Goal: Complete application form: Complete application form

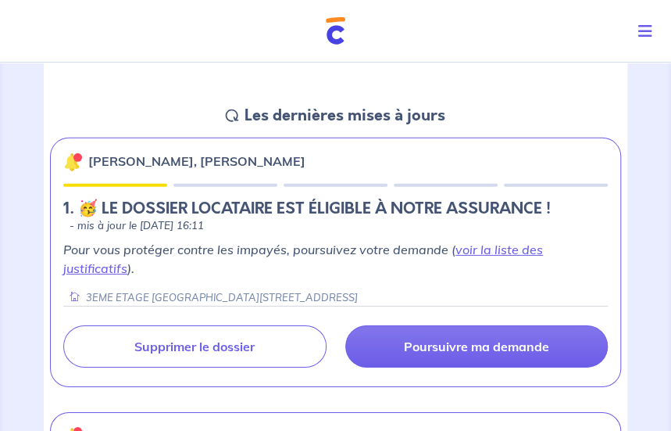
scroll to position [1563, 0]
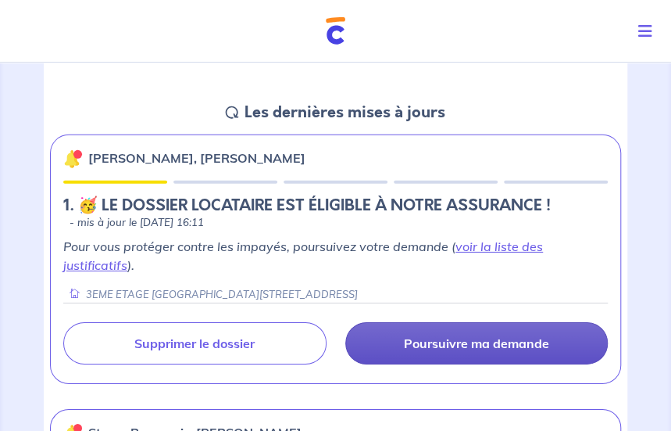
click at [473, 340] on p "Poursuivre ma demande" at bounding box center [476, 343] width 145 height 16
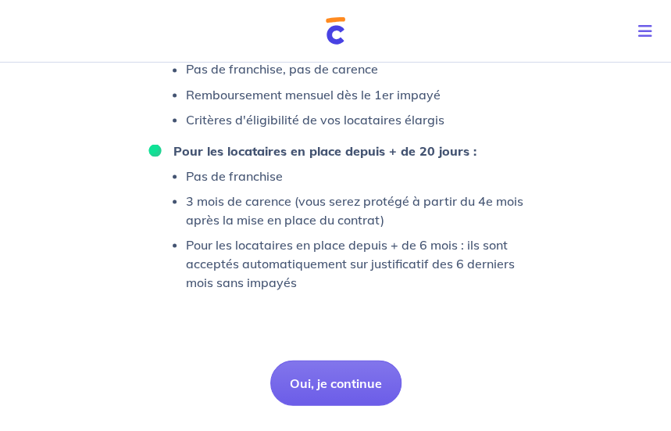
scroll to position [991, 0]
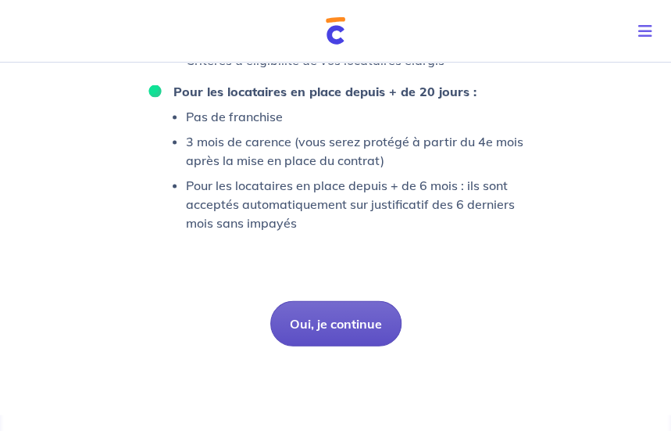
click at [345, 327] on button "Oui, je continue" at bounding box center [335, 322] width 131 height 45
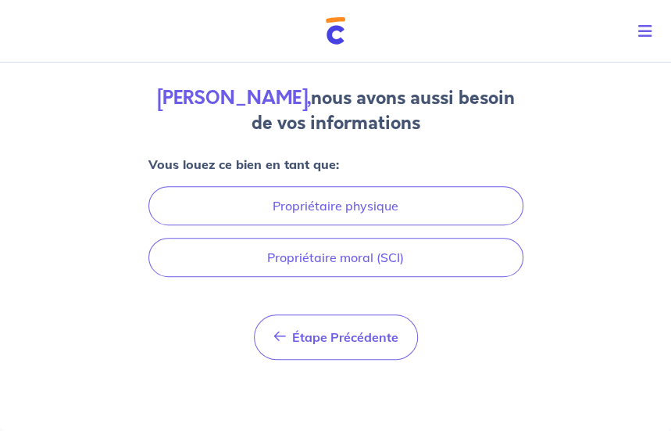
scroll to position [119, 0]
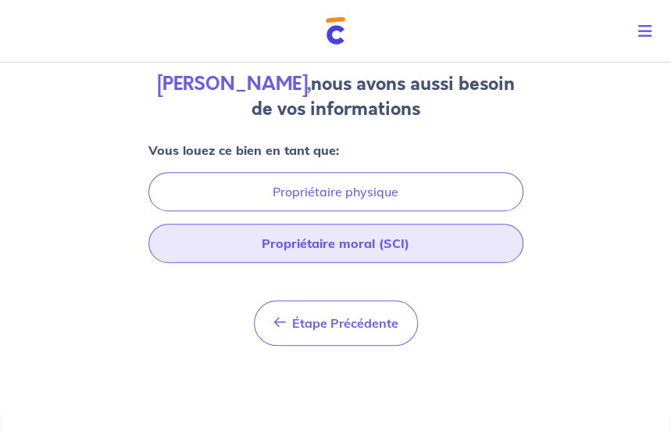
click at [337, 250] on button "Propriétaire moral (SCI)" at bounding box center [335, 242] width 375 height 39
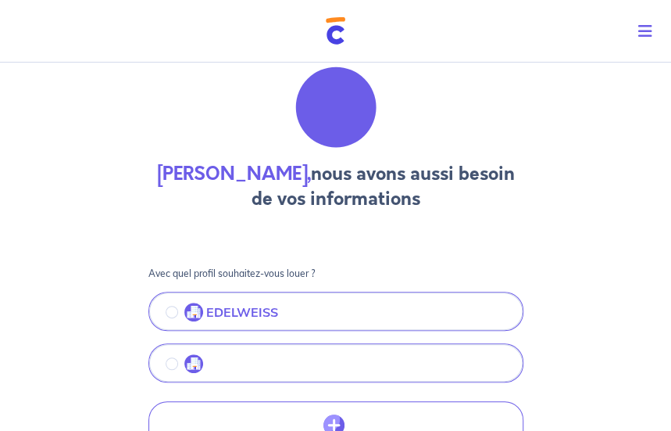
scroll to position [0, 0]
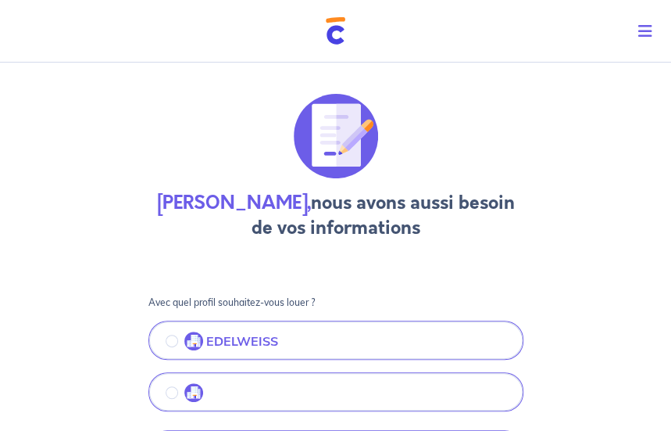
click at [647, 30] on icon "Toggle navigation" at bounding box center [645, 31] width 14 height 16
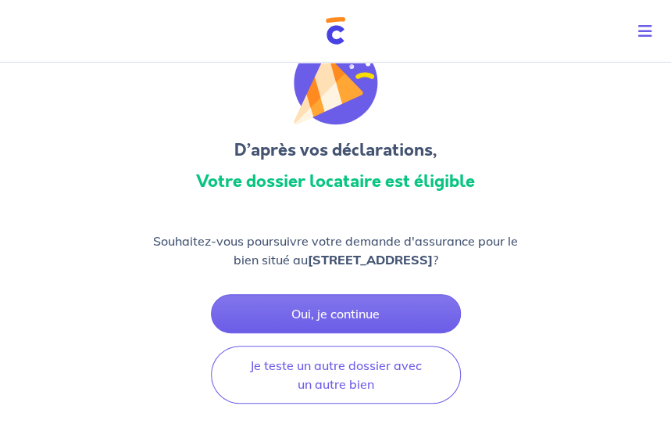
scroll to position [78, 0]
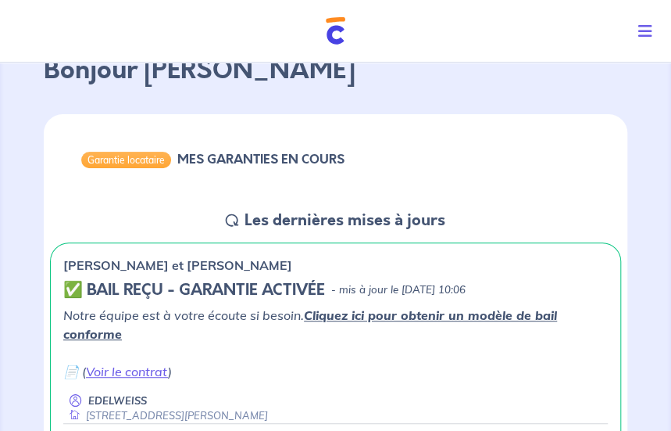
scroll to position [78, 0]
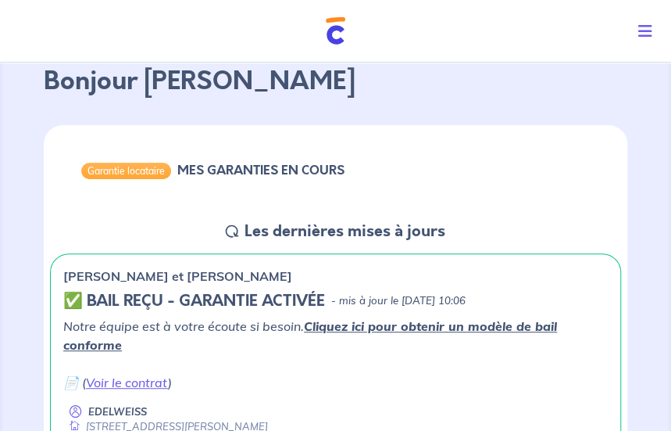
click at [642, 32] on icon "Toggle navigation" at bounding box center [645, 31] width 14 height 16
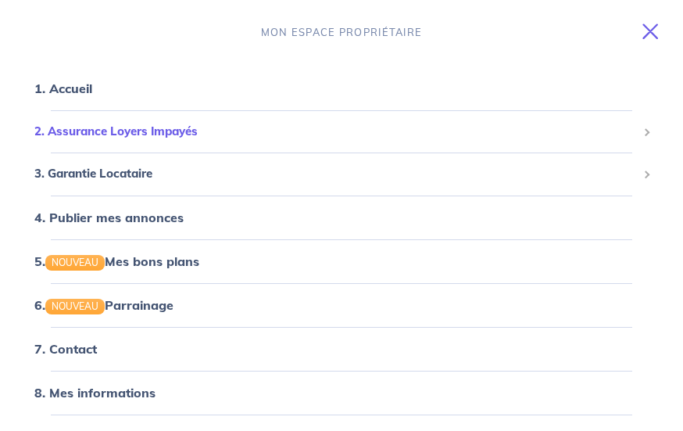
click at [153, 140] on div "2. Assurance Loyers Impayés" at bounding box center [341, 131] width 645 height 30
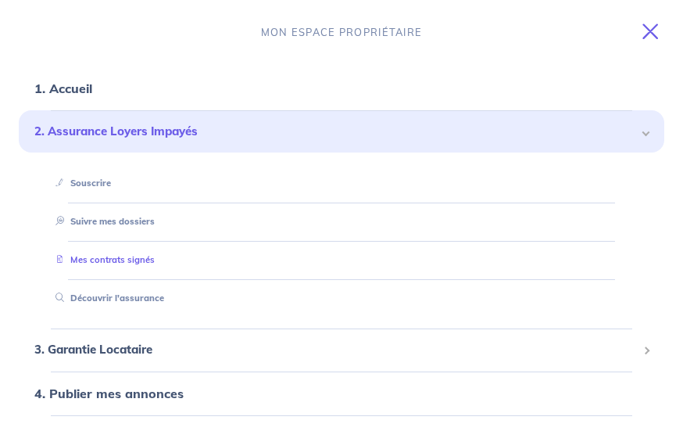
click at [129, 257] on link "Mes contrats signés" at bounding box center [101, 259] width 105 height 11
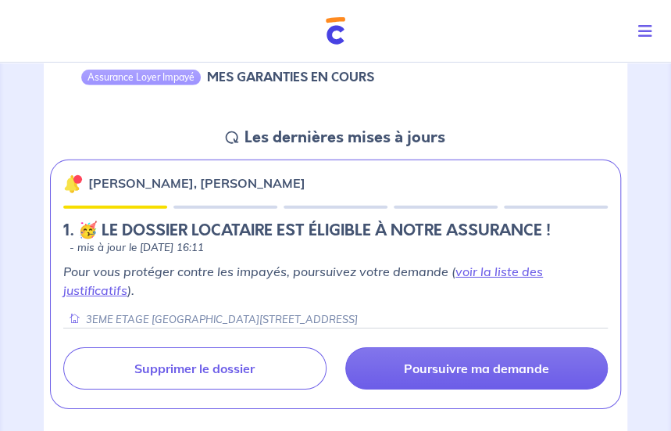
scroll to position [1563, 0]
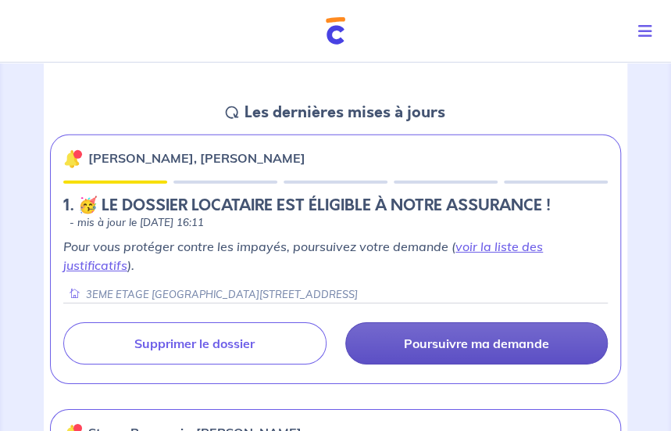
click at [477, 352] on link "Poursuivre ma demande" at bounding box center [476, 343] width 263 height 42
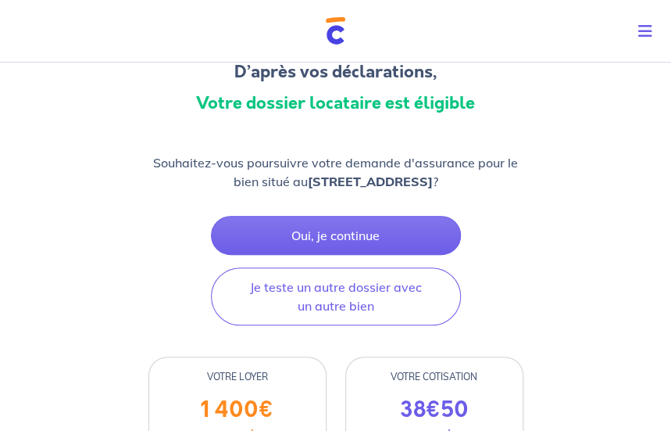
scroll to position [156, 0]
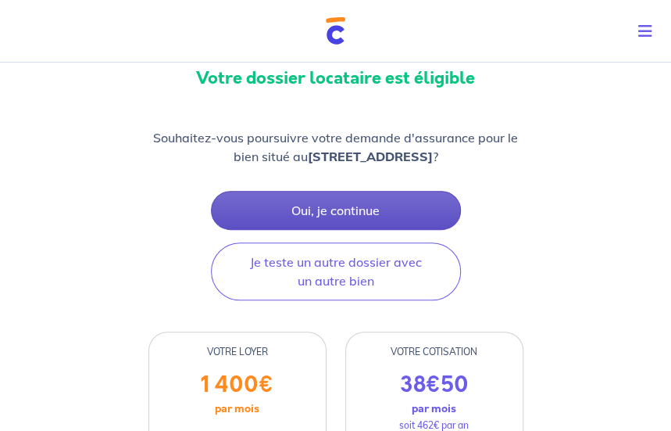
click at [374, 216] on button "Oui, je continue" at bounding box center [336, 210] width 250 height 39
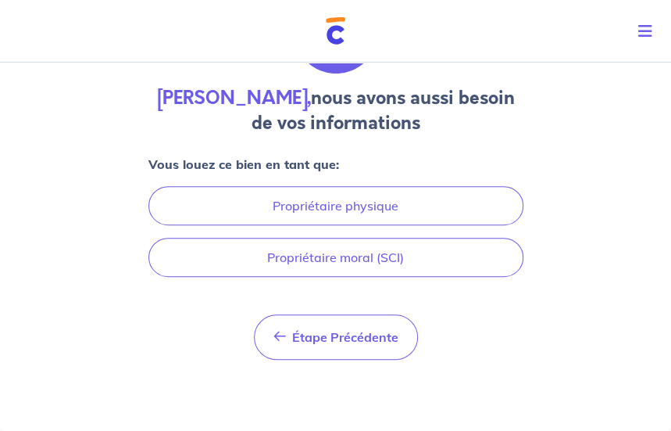
scroll to position [119, 0]
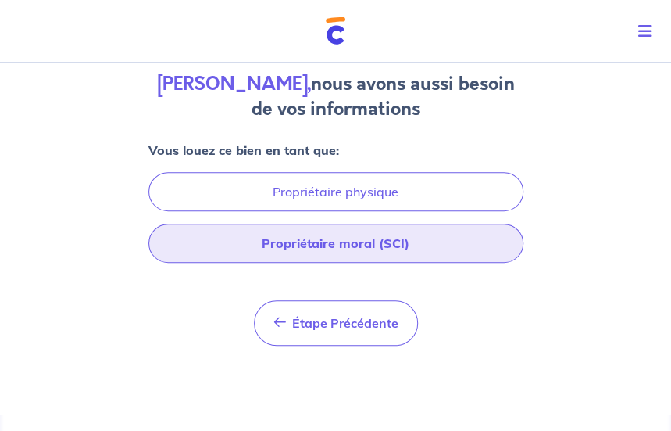
click at [334, 251] on button "Propriétaire moral (SCI)" at bounding box center [335, 242] width 375 height 39
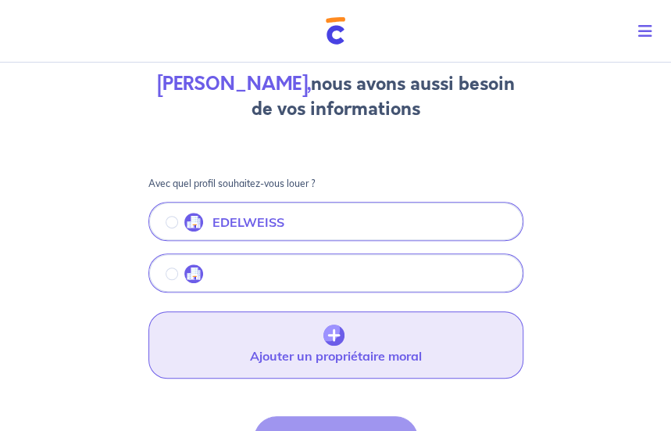
click at [336, 337] on img "button" at bounding box center [334, 335] width 21 height 22
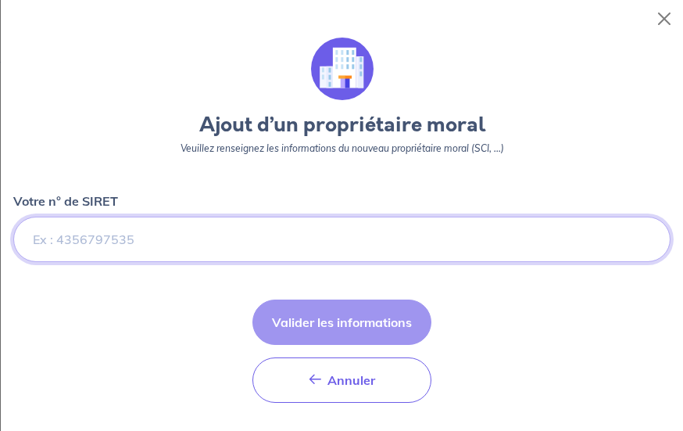
click at [123, 237] on input "Votre n° de SIRET" at bounding box center [341, 238] width 657 height 45
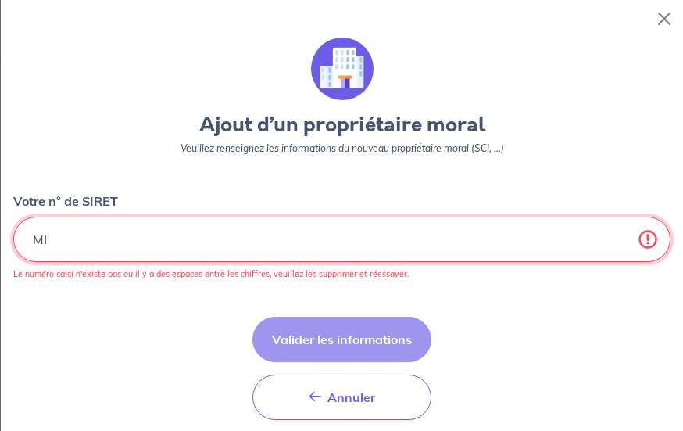
type input "M"
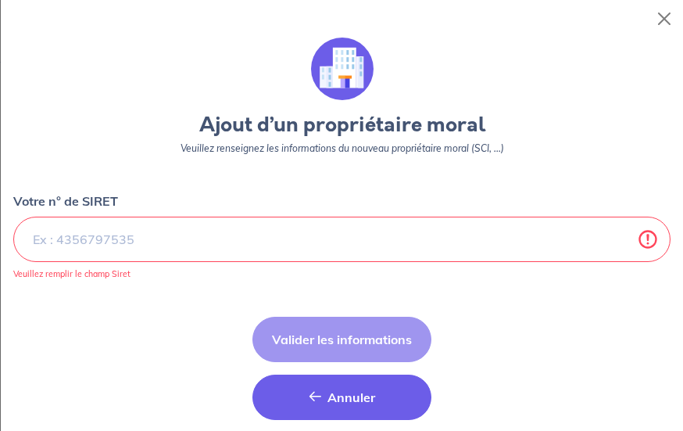
click at [274, 392] on button "[PERSON_NAME]" at bounding box center [341, 396] width 179 height 45
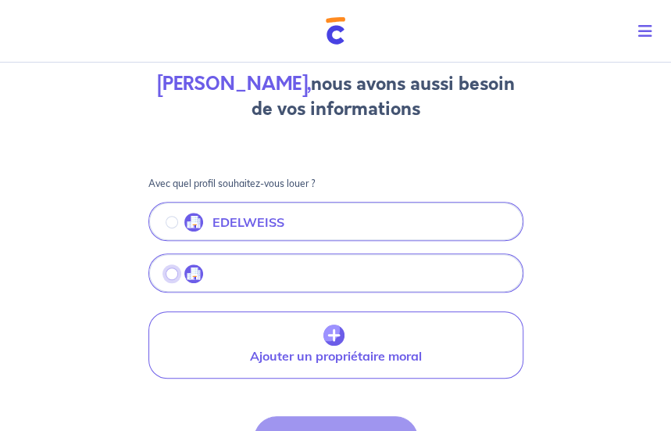
click at [167, 270] on input "radio" at bounding box center [172, 273] width 13 height 13
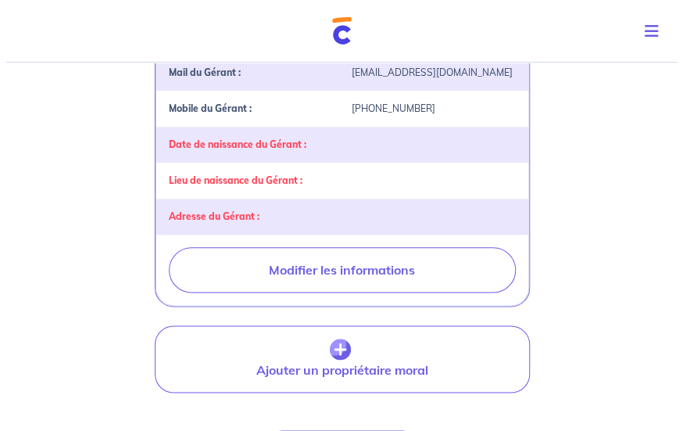
scroll to position [509, 0]
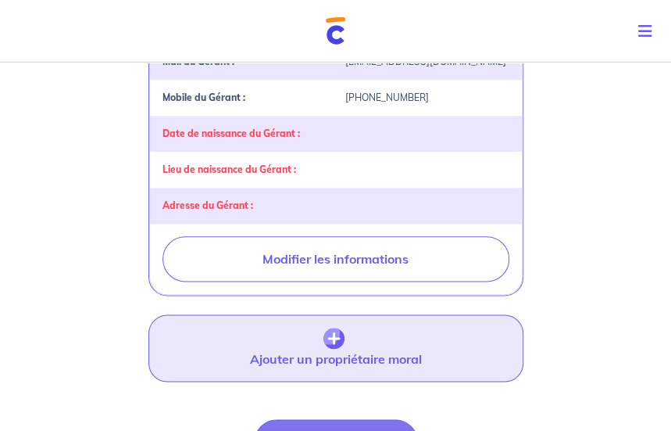
click at [330, 327] on img "button" at bounding box center [334, 338] width 21 height 22
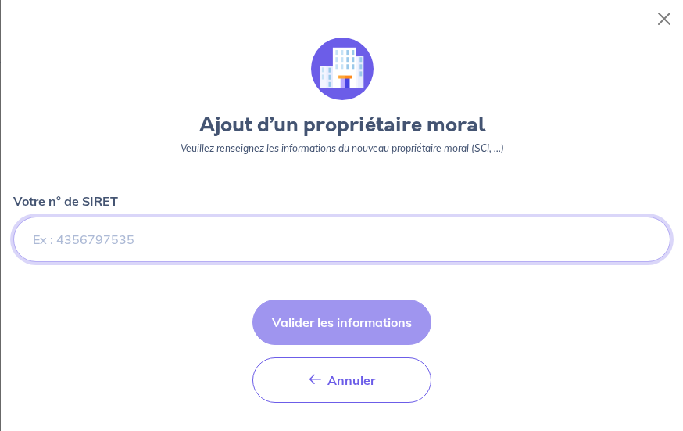
click at [159, 240] on input "Votre n° de SIRET" at bounding box center [341, 238] width 657 height 45
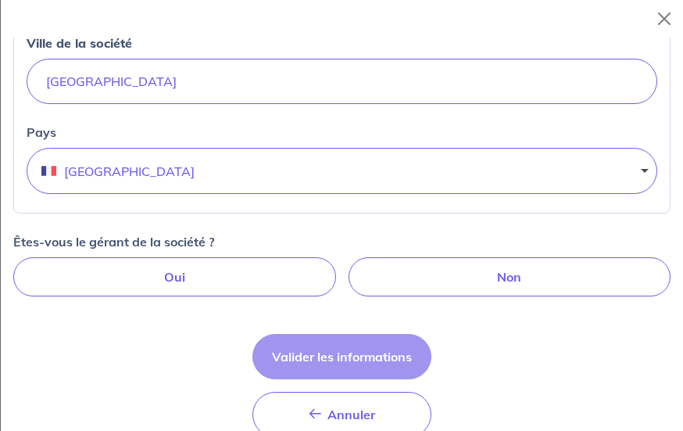
scroll to position [625, 0]
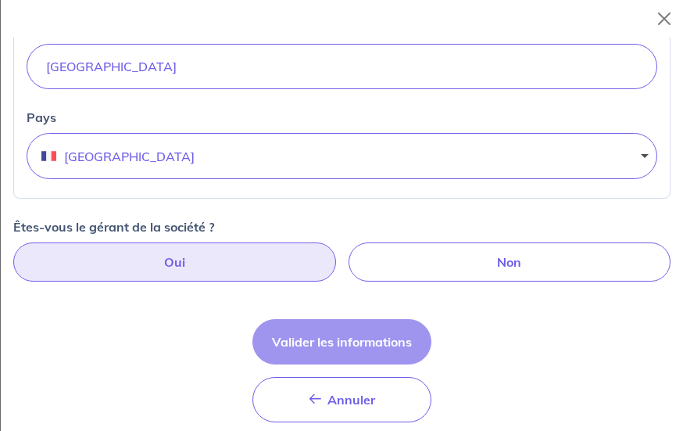
type input "47815411500024"
click at [169, 265] on label "Oui" at bounding box center [174, 261] width 323 height 39
radio input "true"
select select "FR"
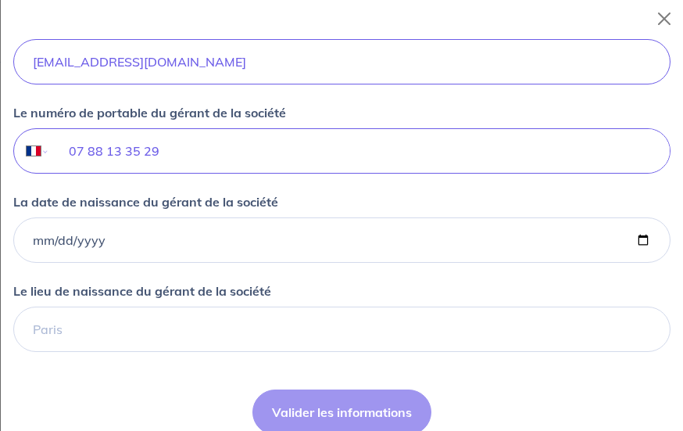
scroll to position [1172, 0]
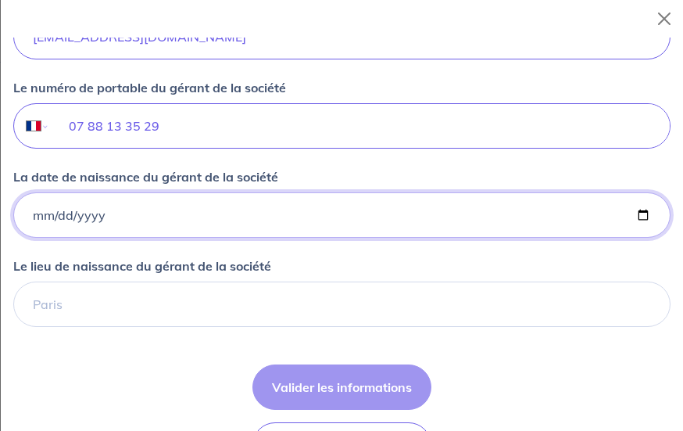
click at [34, 214] on input "La date de naissance du gérant de la société" at bounding box center [341, 214] width 657 height 45
type input "[DATE]"
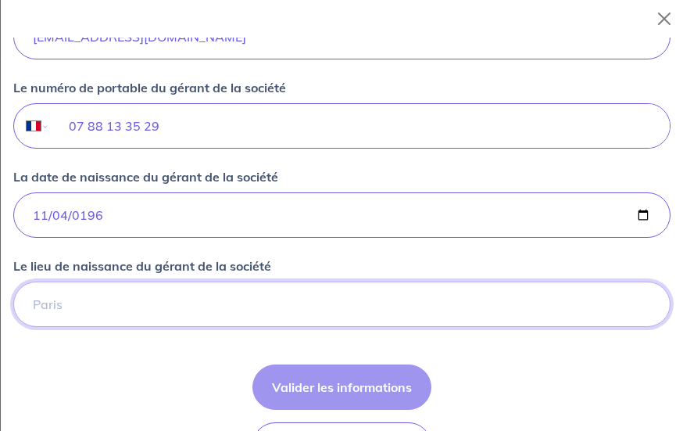
click at [61, 301] on input "Le lieu de naissance du gérant de la société" at bounding box center [341, 303] width 657 height 45
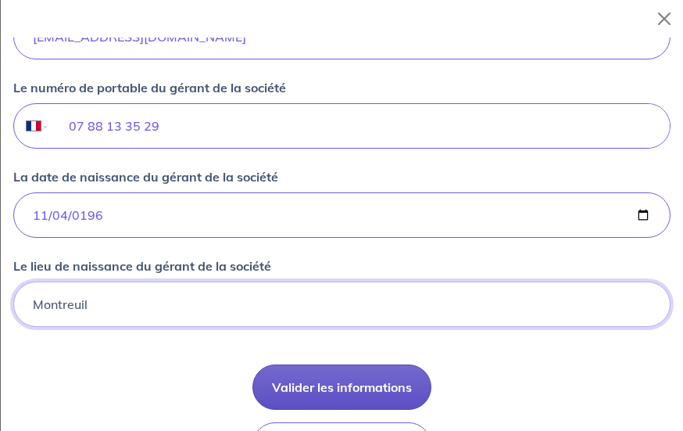
type input "Montreuil"
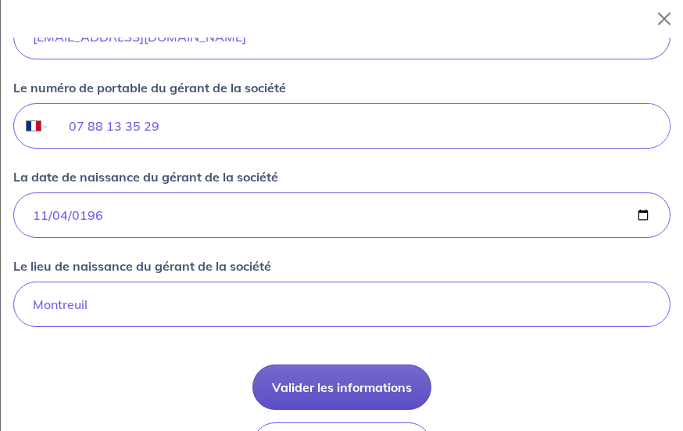
click at [353, 378] on button "Valider les informations" at bounding box center [341, 386] width 179 height 45
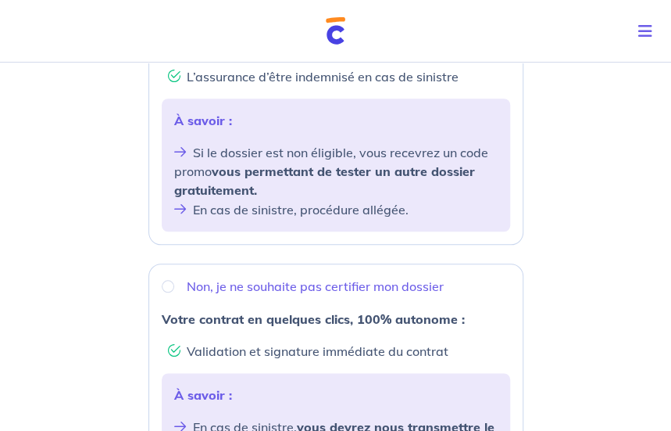
scroll to position [469, 0]
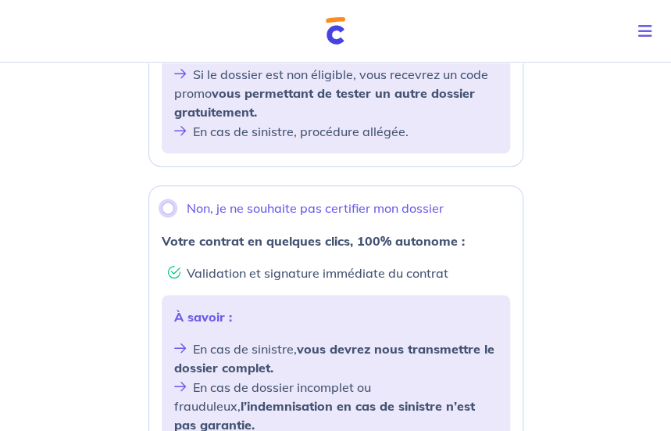
click at [166, 206] on input "Non, je ne souhaite pas certifier mon dossier" at bounding box center [168, 208] width 13 height 13
radio input "true"
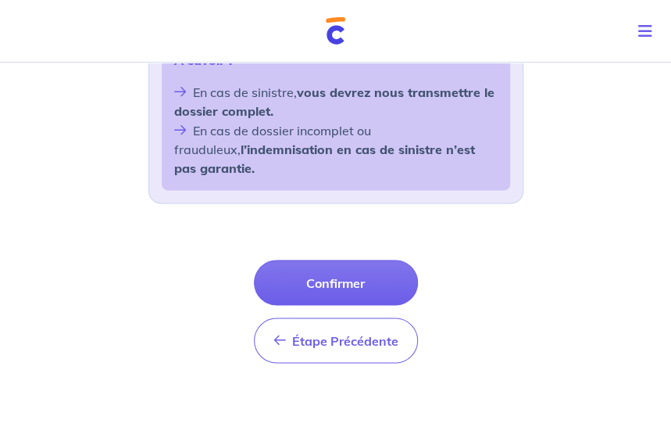
scroll to position [734, 0]
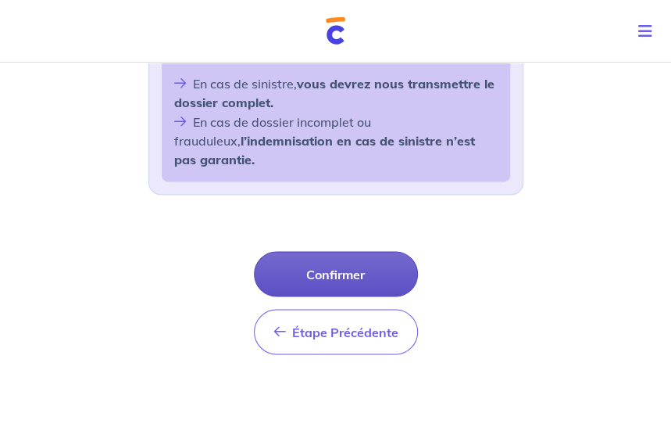
click at [332, 255] on button "Confirmer" at bounding box center [336, 273] width 164 height 45
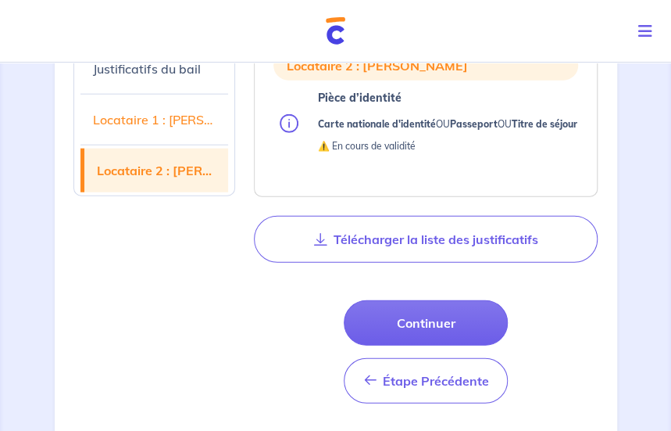
scroll to position [1250, 0]
